Goal: Find specific page/section

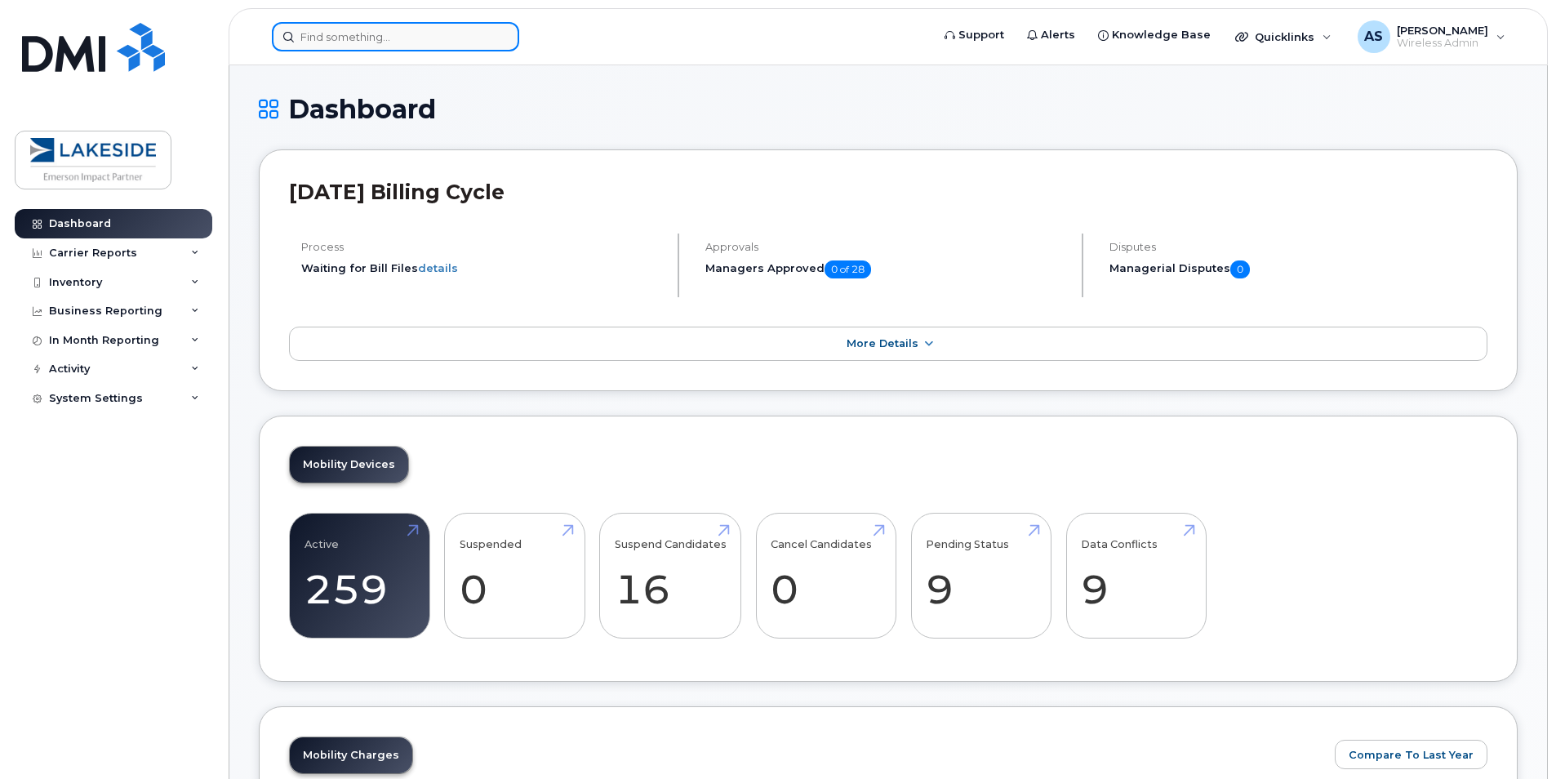
click at [463, 48] on input at bounding box center [395, 36] width 247 height 29
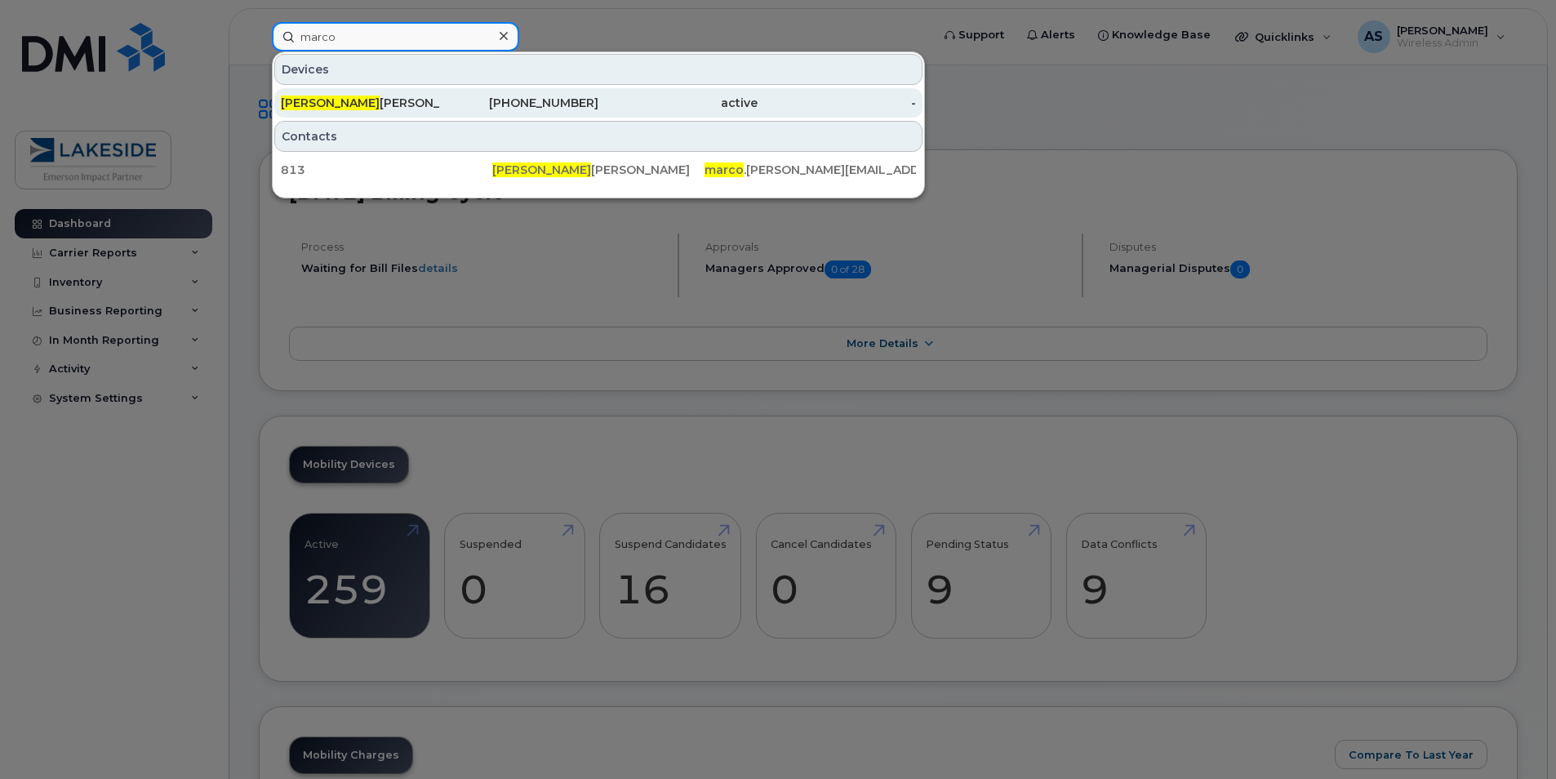
type input "marco"
click at [393, 104] on div "Marco Martinez" at bounding box center [360, 103] width 159 height 16
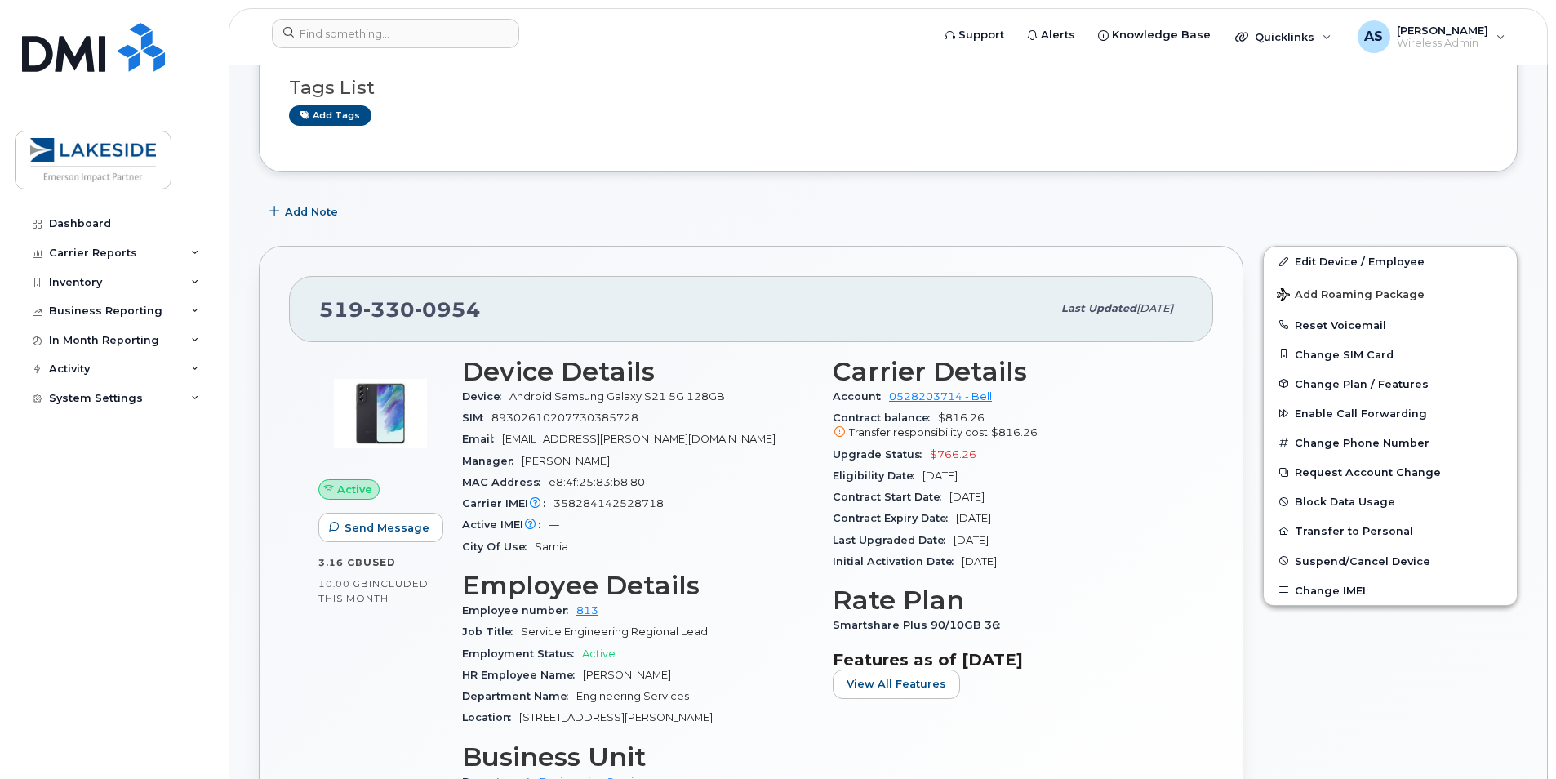
scroll to position [163, 0]
